Goal: Transaction & Acquisition: Purchase product/service

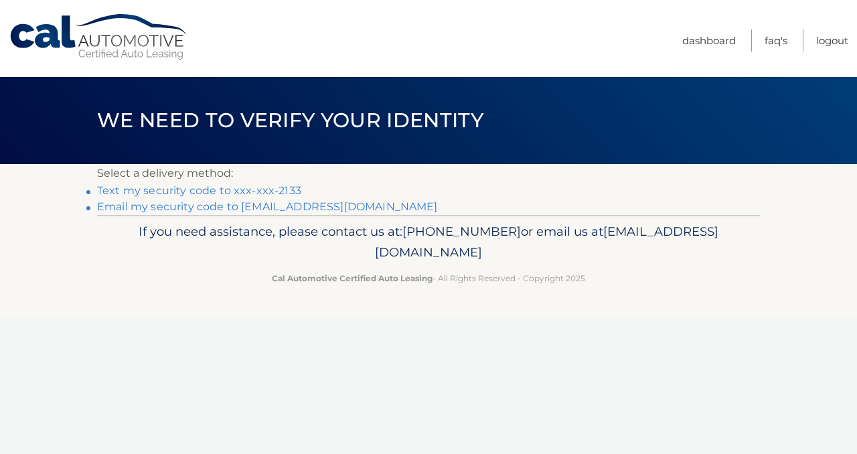
click at [261, 192] on link "Text my security code to xxx-xxx-2133" at bounding box center [199, 190] width 204 height 13
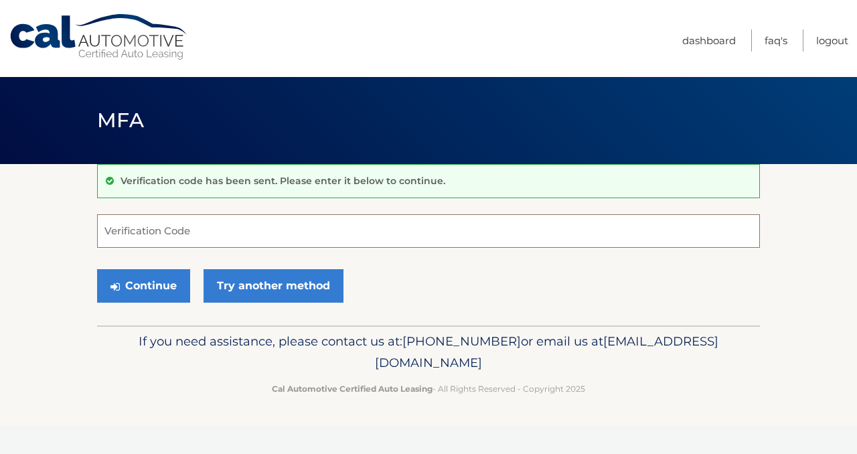
click at [230, 239] on input "Verification Code" at bounding box center [428, 230] width 663 height 33
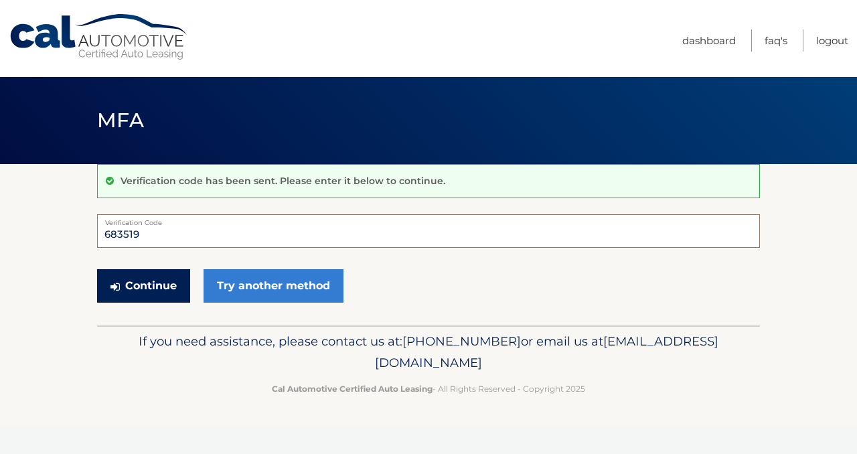
type input "683519"
click at [175, 285] on button "Continue" at bounding box center [143, 285] width 93 height 33
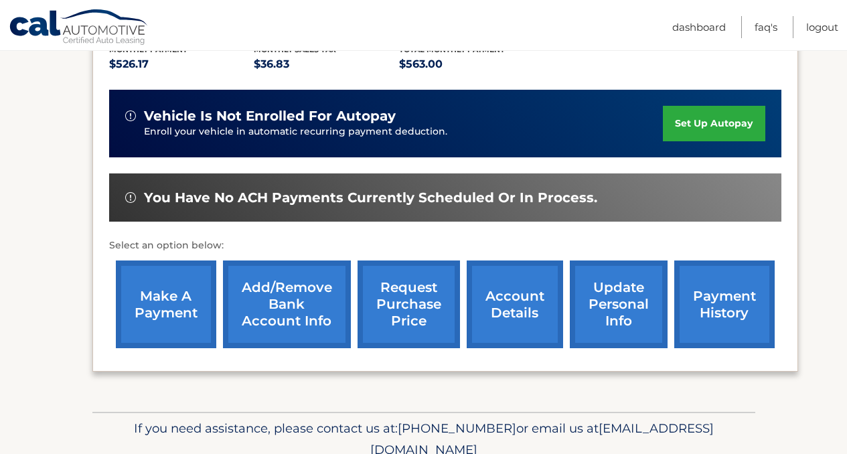
scroll to position [321, 0]
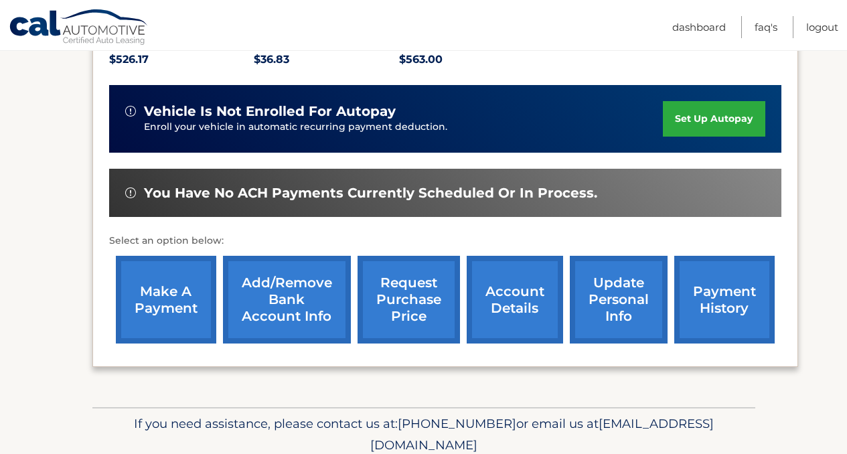
click at [175, 285] on link "make a payment" at bounding box center [166, 300] width 100 height 88
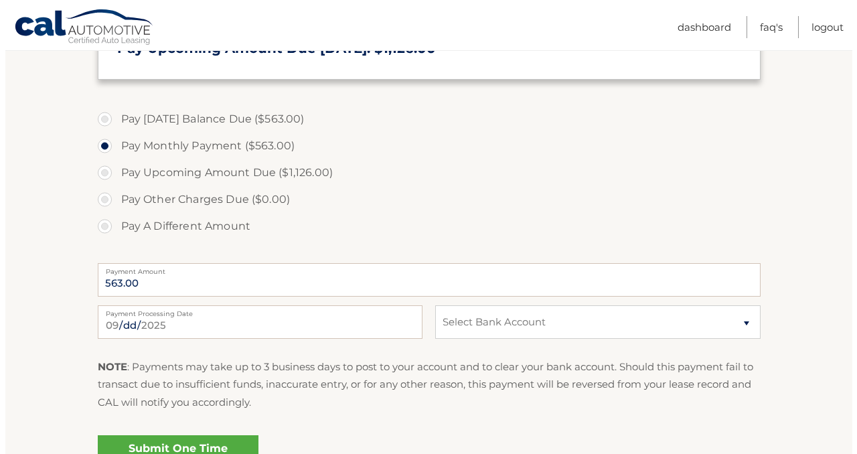
scroll to position [509, 0]
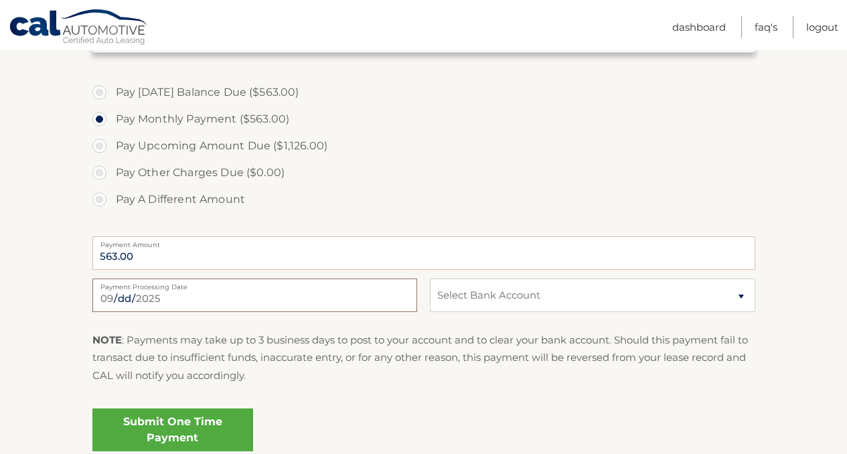
click at [181, 295] on input "[DATE]" at bounding box center [254, 295] width 325 height 33
type input "[DATE]"
click at [480, 299] on select "Select Bank Account Checking JPMORGAN CHASE BANK, NA *****2096 Checking JPMORGA…" at bounding box center [592, 295] width 325 height 33
select select "NTdlOGY2YjEtYWI0MC00ZWM1LTllMzUtZDI0Y2EzYjA4YjYx"
click at [430, 279] on select "Select Bank Account Checking JPMORGAN CHASE BANK, NA *****2096 Checking JPMORGA…" at bounding box center [592, 295] width 325 height 33
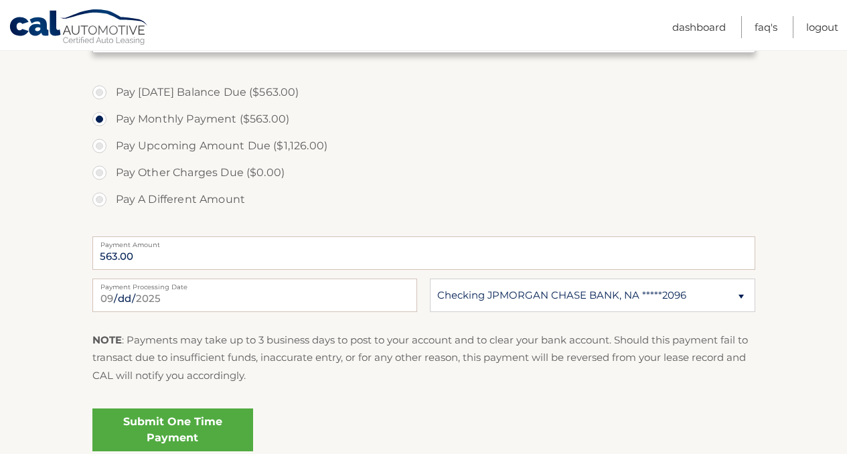
click at [217, 425] on link "Submit One Time Payment" at bounding box center [172, 430] width 161 height 43
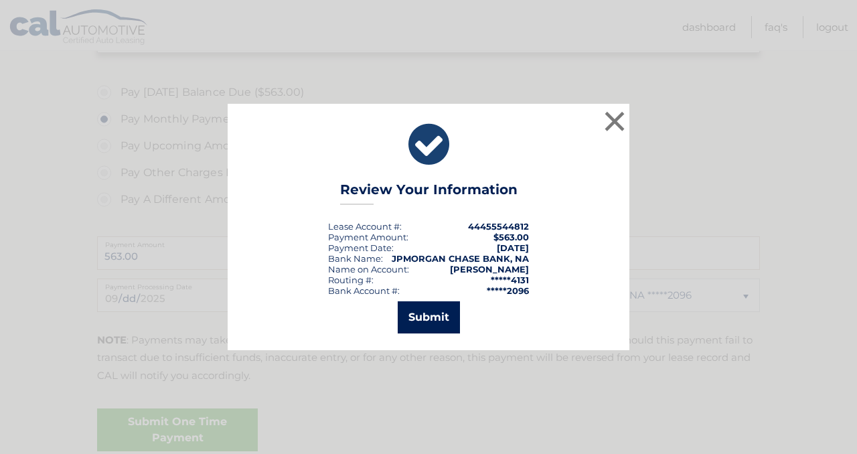
click at [419, 321] on button "Submit" at bounding box center [429, 317] width 62 height 32
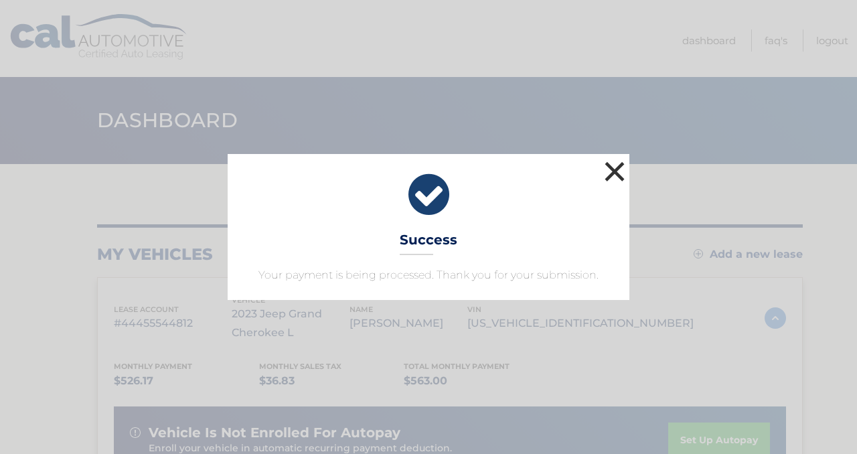
click at [608, 173] on button "×" at bounding box center [614, 171] width 27 height 27
